Goal: Transaction & Acquisition: Purchase product/service

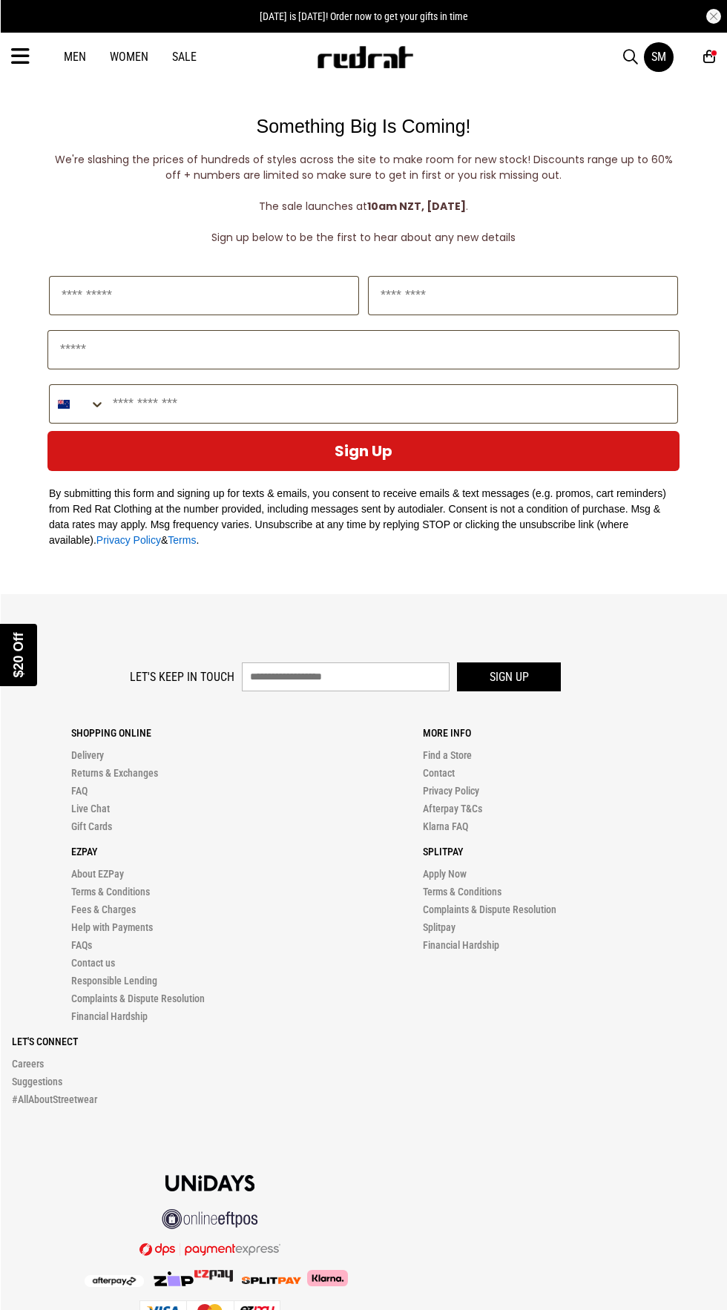
click at [639, 110] on div "Close dialog UNLOCK $20 OFF WHEN YOU JOIN THE CREW Sign up to receive email & S…" at bounding box center [363, 655] width 727 height 1310
click at [659, 56] on div "SM" at bounding box center [659, 57] width 15 height 14
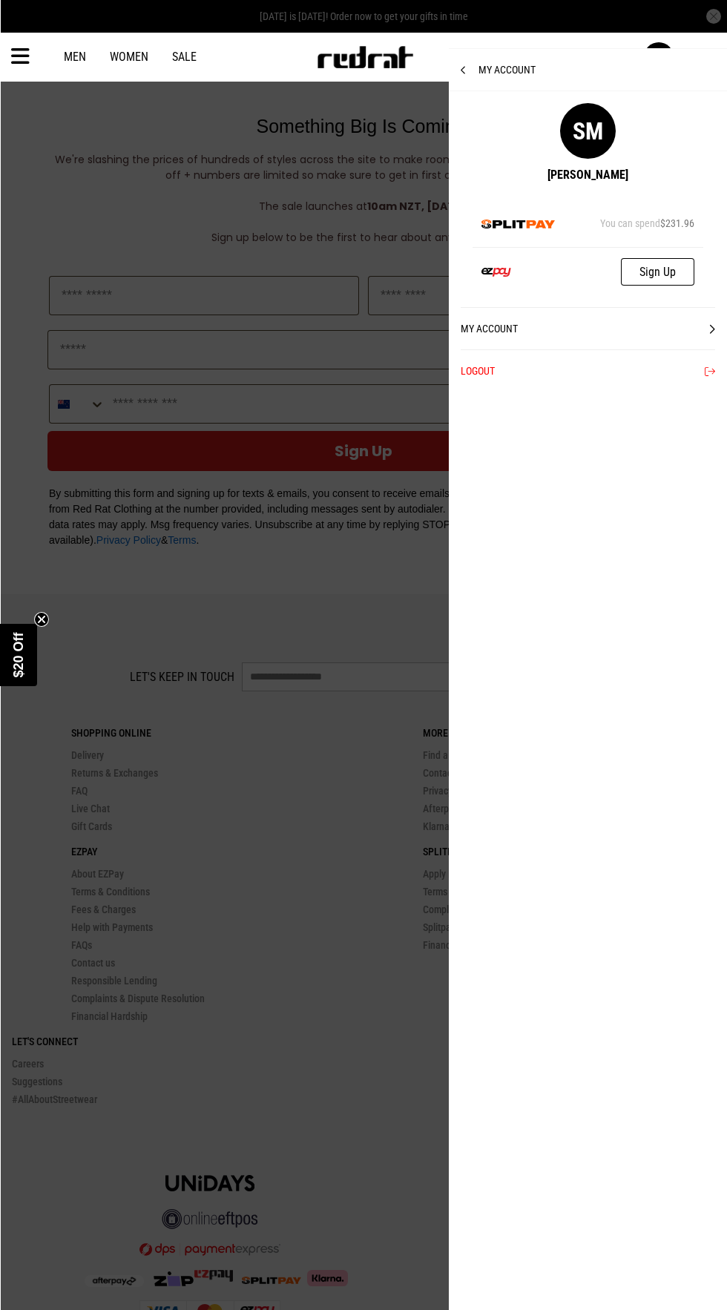
click at [327, 700] on div at bounding box center [363, 655] width 727 height 1310
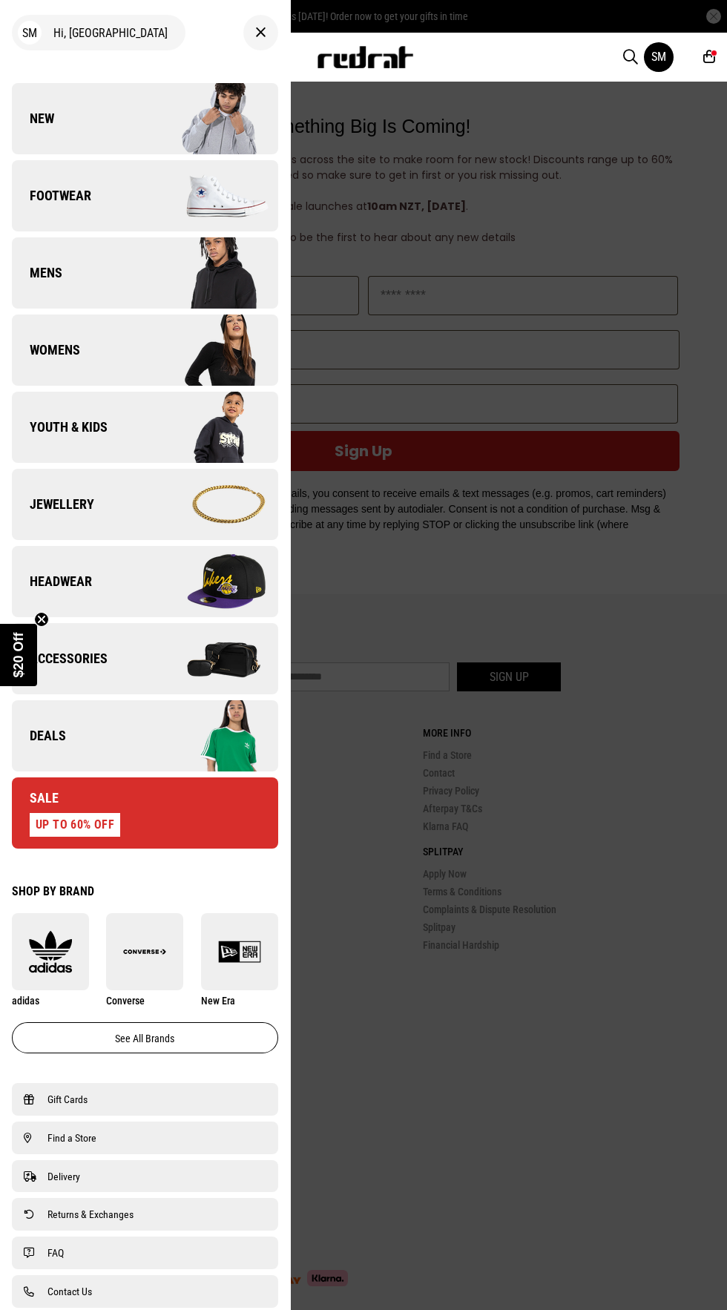
click at [490, 572] on div at bounding box center [363, 655] width 727 height 1310
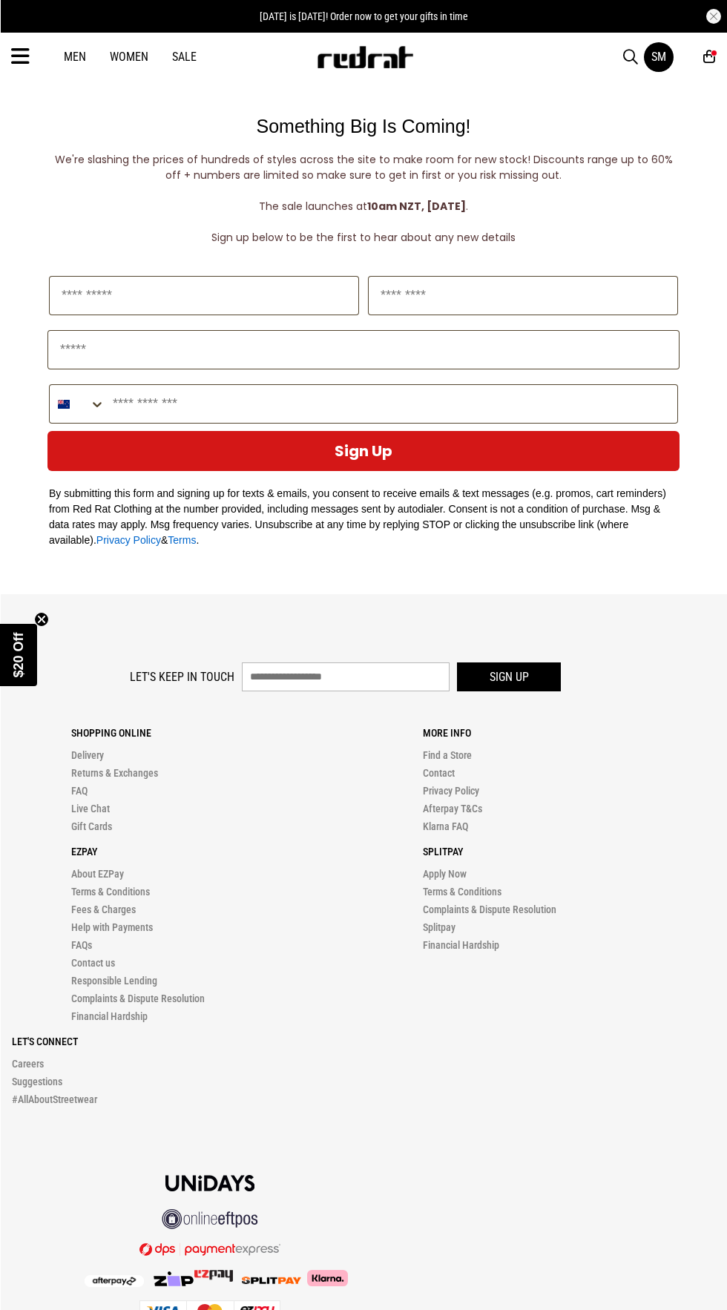
click at [709, 58] on icon at bounding box center [709, 57] width 12 height 16
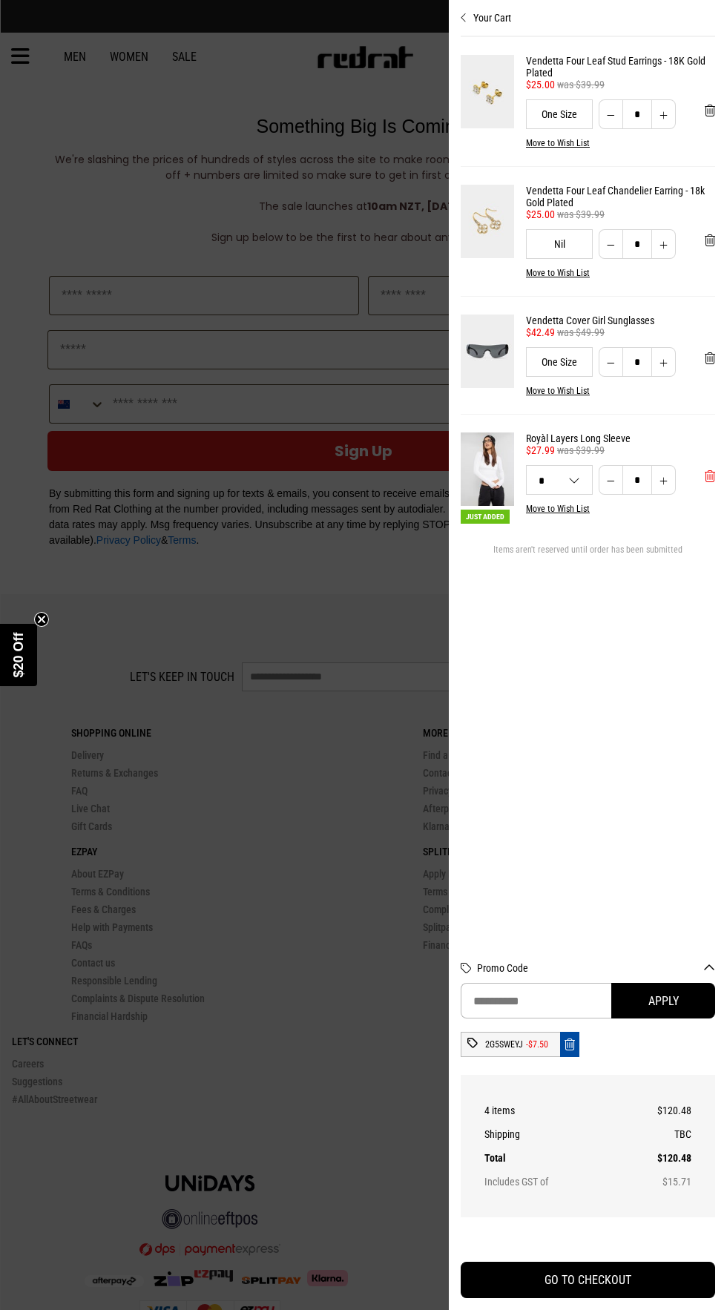
click at [706, 480] on span "'Remove from cart" at bounding box center [710, 477] width 10 height 14
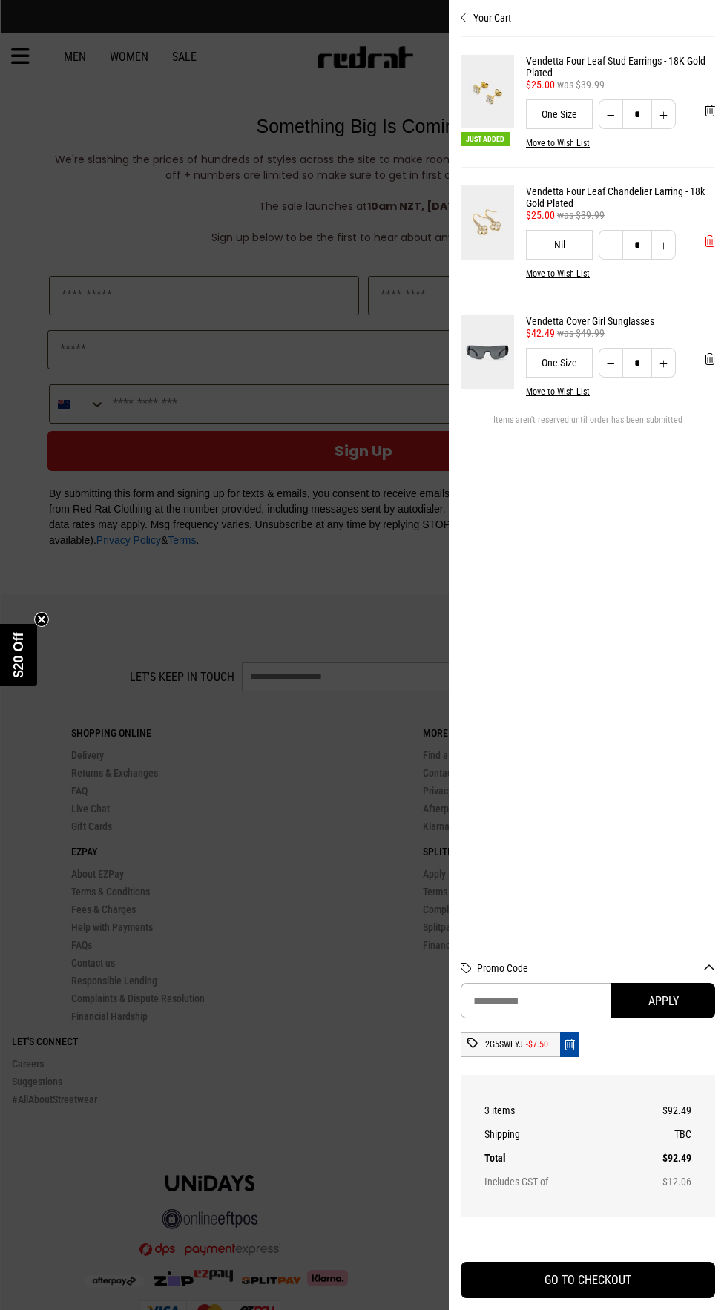
click at [700, 241] on button "'Remove from cart" at bounding box center [710, 241] width 34 height 37
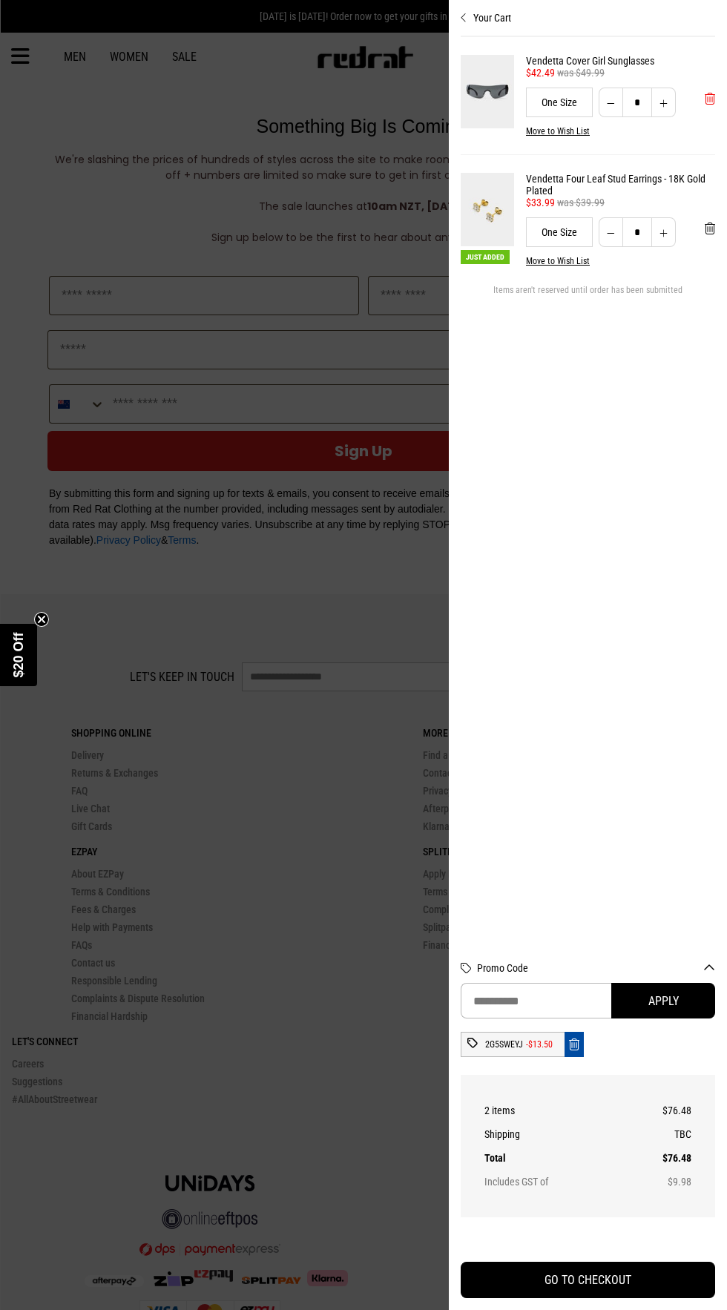
click at [703, 115] on button "'Remove from cart" at bounding box center [710, 98] width 34 height 37
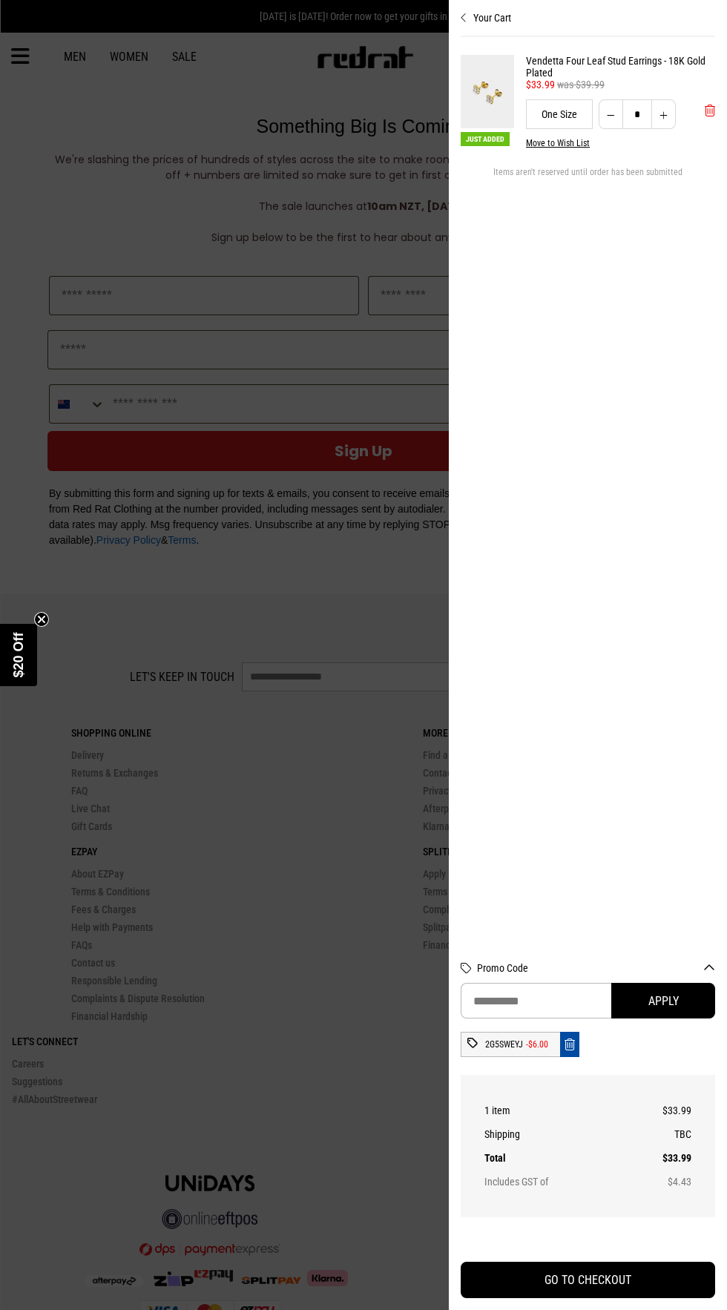
click at [710, 112] on span "'Remove from cart" at bounding box center [710, 111] width 10 height 14
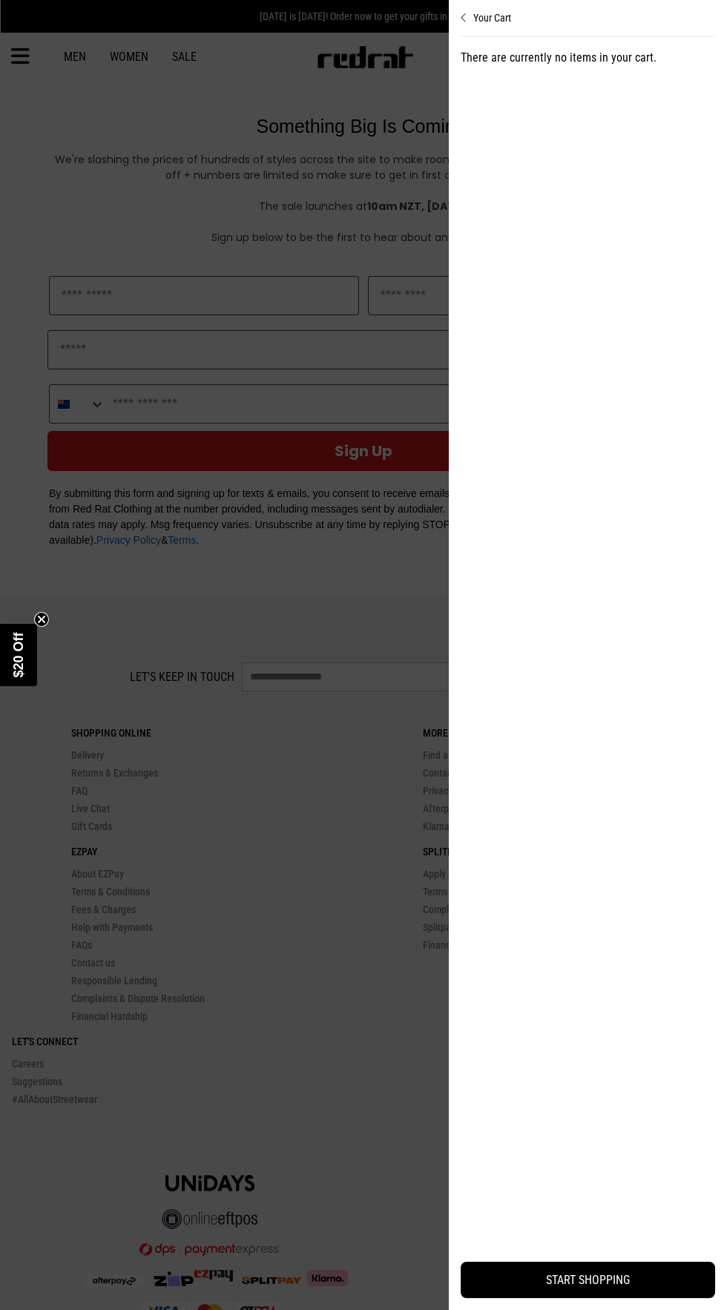
click at [172, 589] on div at bounding box center [363, 655] width 727 height 1310
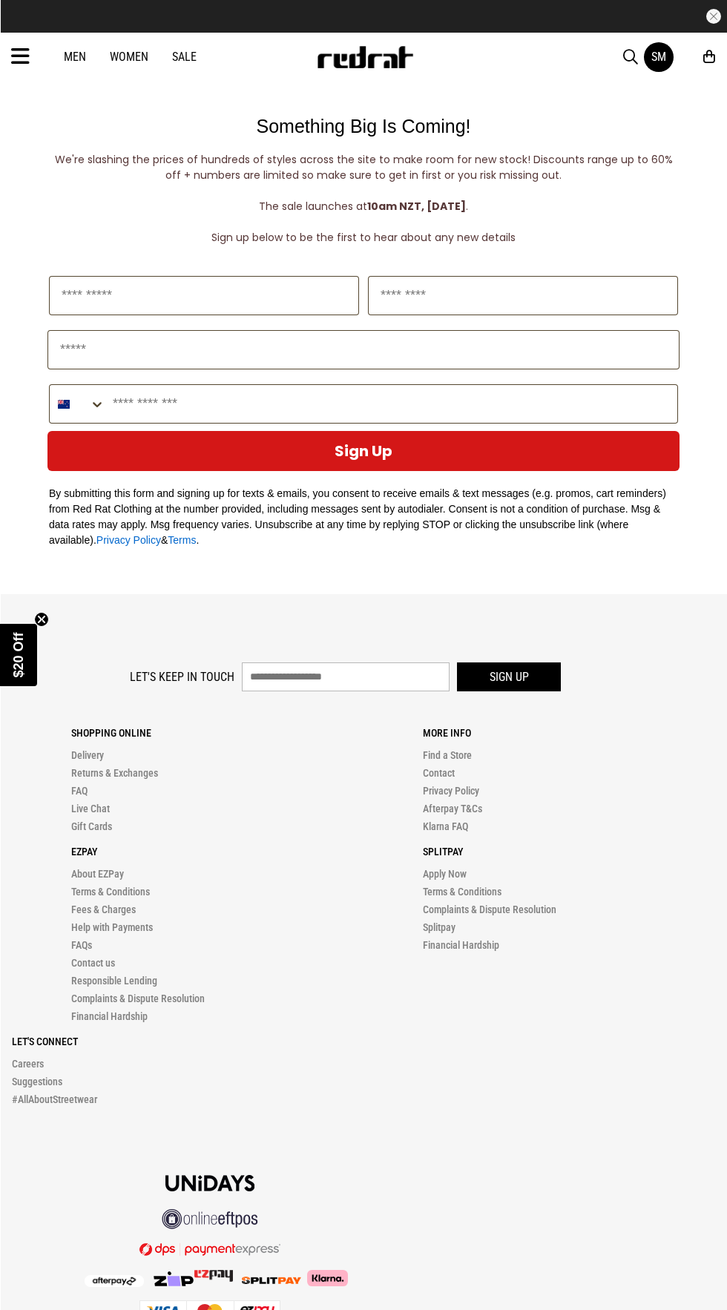
click at [131, 62] on link "Women" at bounding box center [129, 57] width 39 height 14
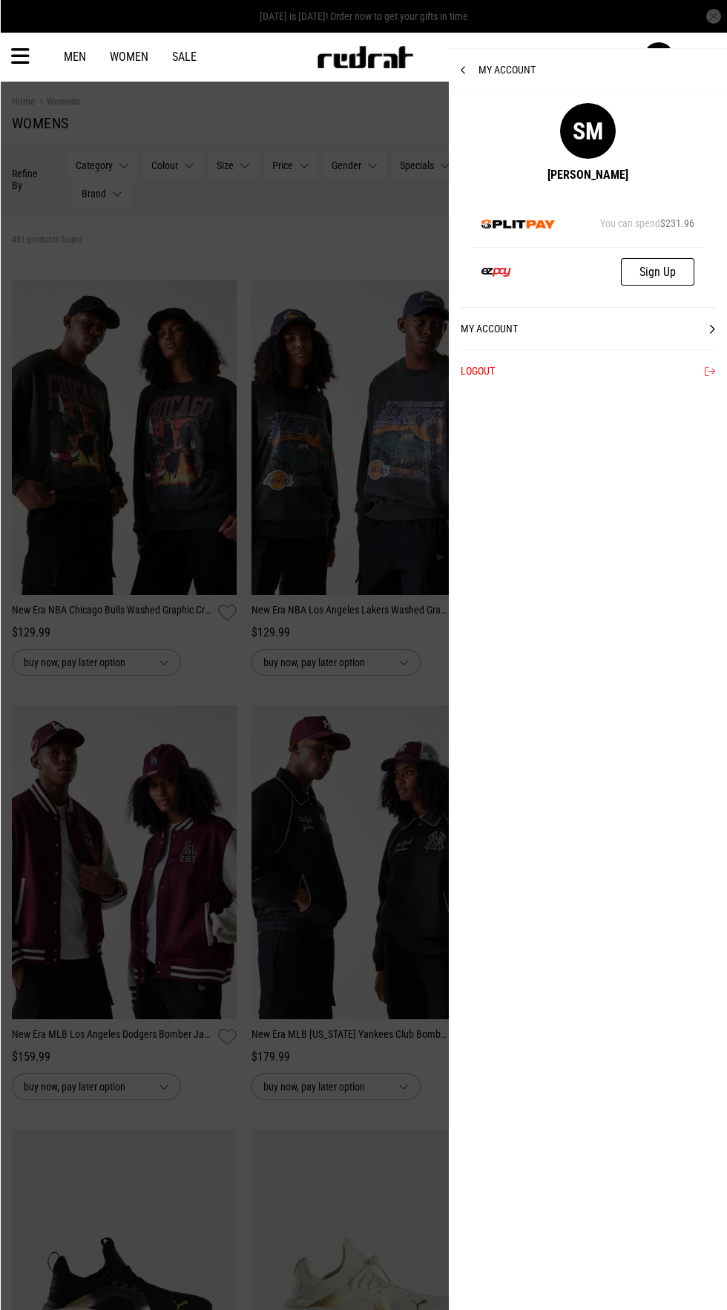
click at [221, 249] on div at bounding box center [363, 655] width 727 height 1310
